Goal: Understand process/instructions

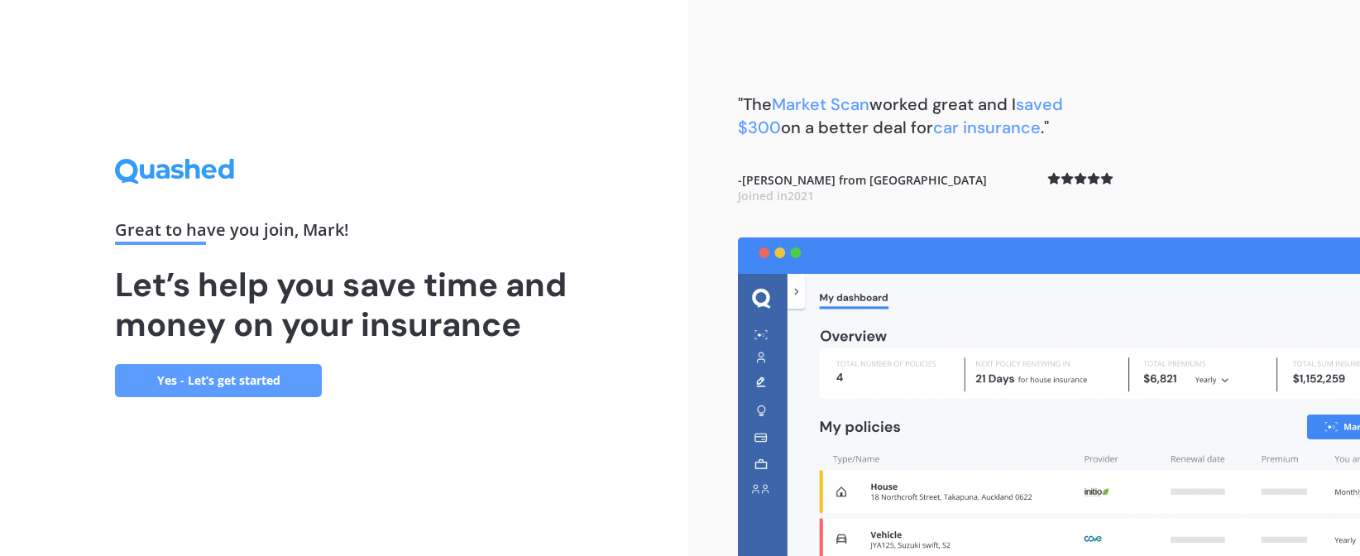
click at [247, 387] on link "Yes - Let’s get started" at bounding box center [218, 380] width 207 height 33
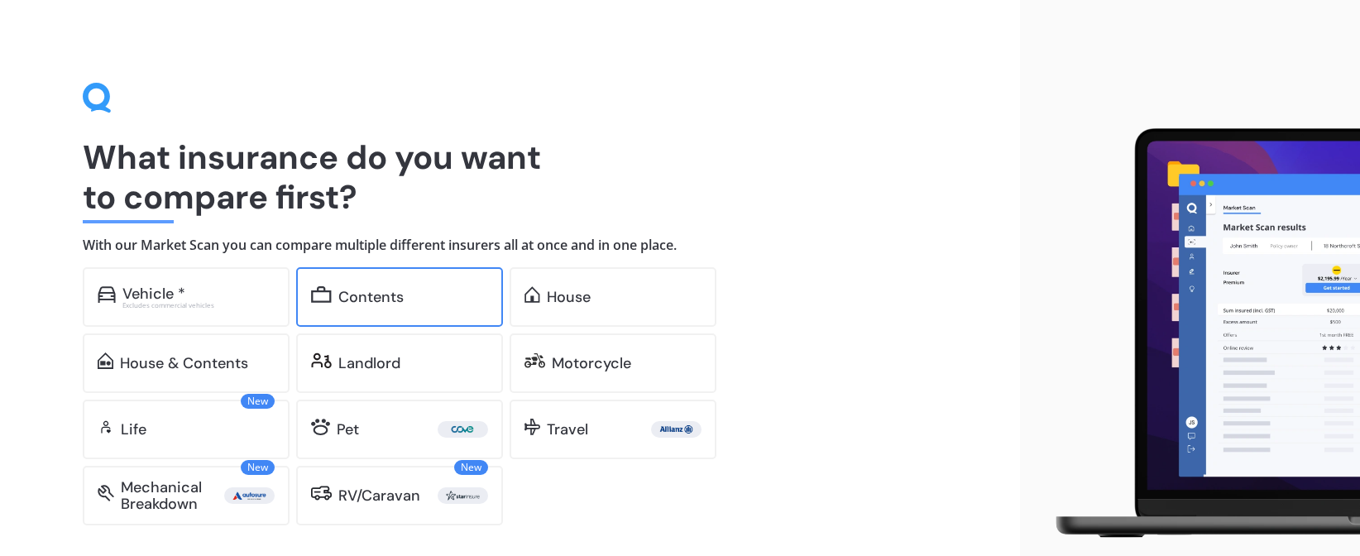
scroll to position [111, 0]
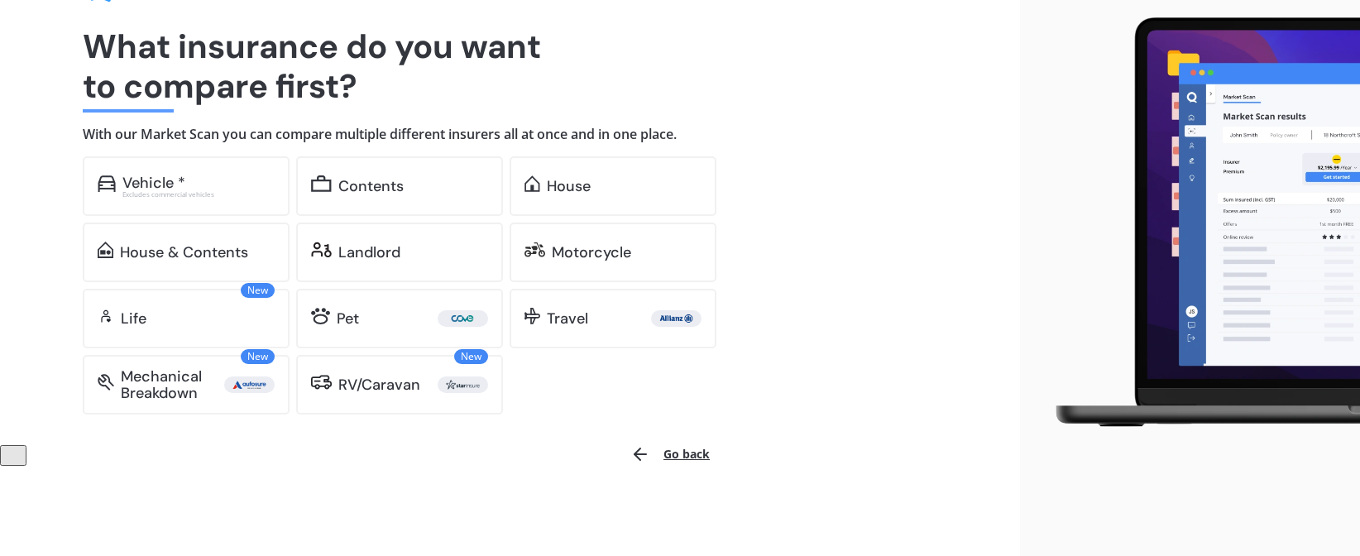
click at [689, 457] on button "Go back" at bounding box center [670, 454] width 99 height 40
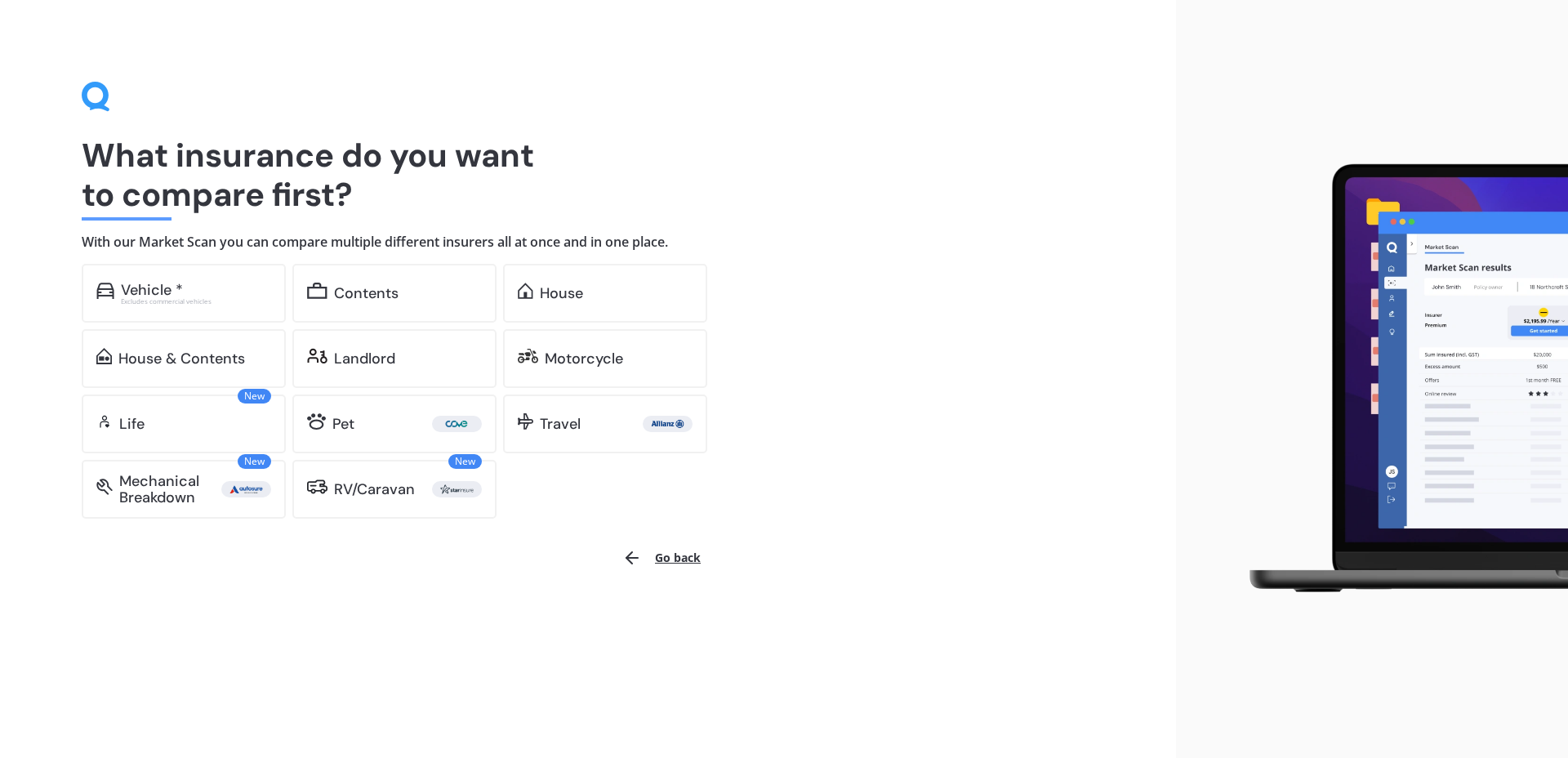
click at [686, 548] on button "Go back" at bounding box center [661, 558] width 98 height 39
